Goal: Transaction & Acquisition: Purchase product/service

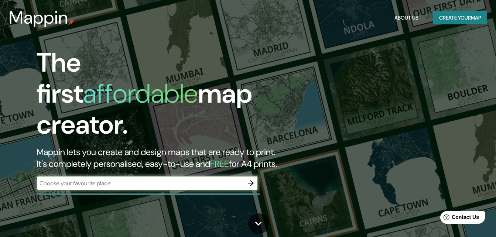
click at [250, 179] on icon "button" at bounding box center [250, 183] width 9 height 9
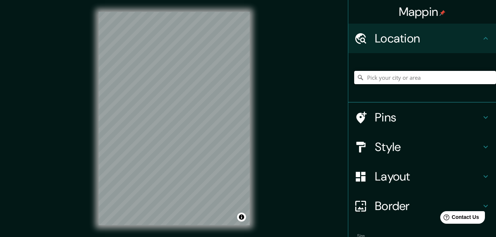
click at [372, 76] on input "Pick your city or area" at bounding box center [425, 77] width 142 height 13
type input "Villahermosa, [GEOGRAPHIC_DATA], [GEOGRAPHIC_DATA]"
click at [488, 77] on icon "Clear" at bounding box center [490, 77] width 4 height 4
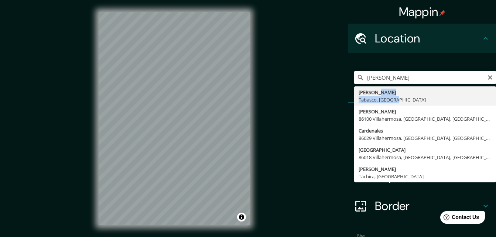
type input "[PERSON_NAME], Tabasco, [GEOGRAPHIC_DATA]"
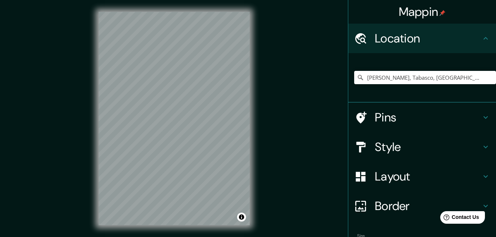
click at [255, 168] on div "© Mapbox © OpenStreetMap Improve this map" at bounding box center [174, 118] width 175 height 237
click at [262, 162] on div "Mappin Location [GEOGRAPHIC_DATA], [GEOGRAPHIC_DATA], [GEOGRAPHIC_DATA] Pins St…" at bounding box center [248, 124] width 496 height 249
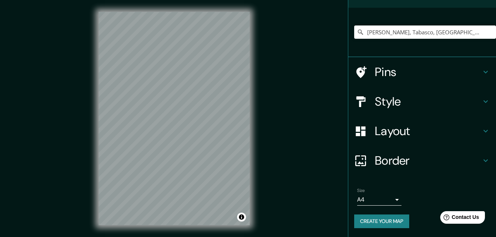
click at [381, 233] on div "Size A4 single Create your map" at bounding box center [422, 209] width 136 height 49
click at [381, 225] on button "Create your map" at bounding box center [381, 222] width 55 height 14
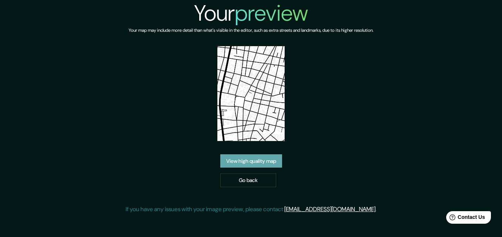
click at [274, 159] on link "View high quality map" at bounding box center [251, 161] width 62 height 14
